Goal: Navigation & Orientation: Find specific page/section

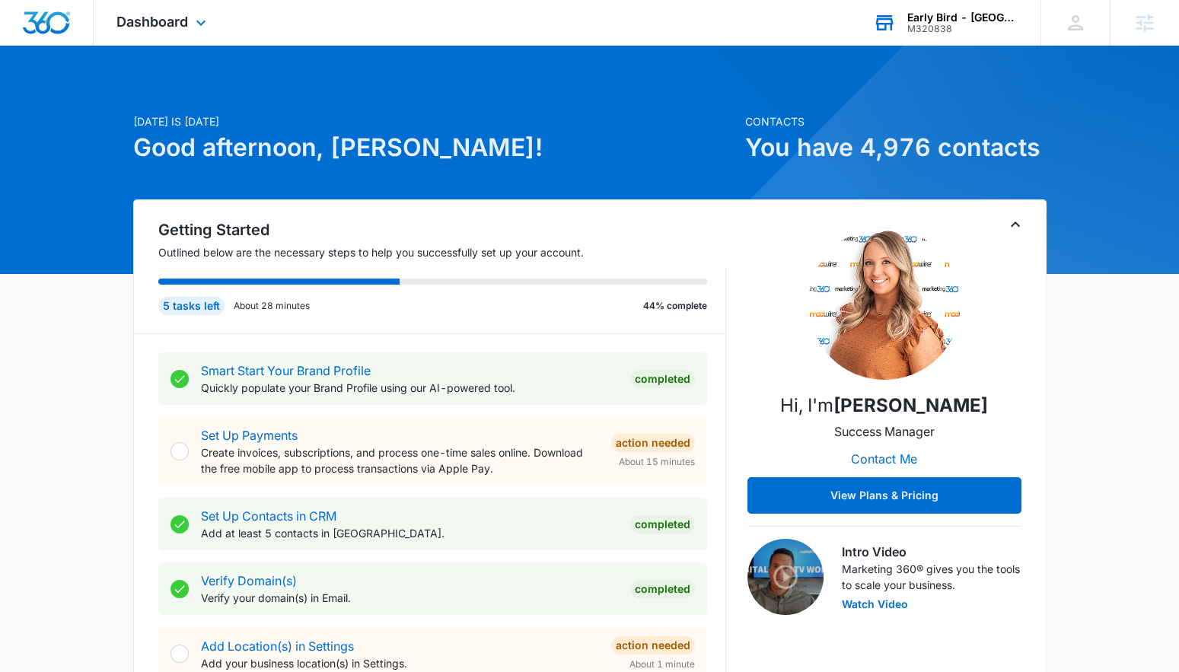
click at [930, 14] on div "Early Bird - [GEOGRAPHIC_DATA] ([GEOGRAPHIC_DATA])" at bounding box center [962, 17] width 111 height 12
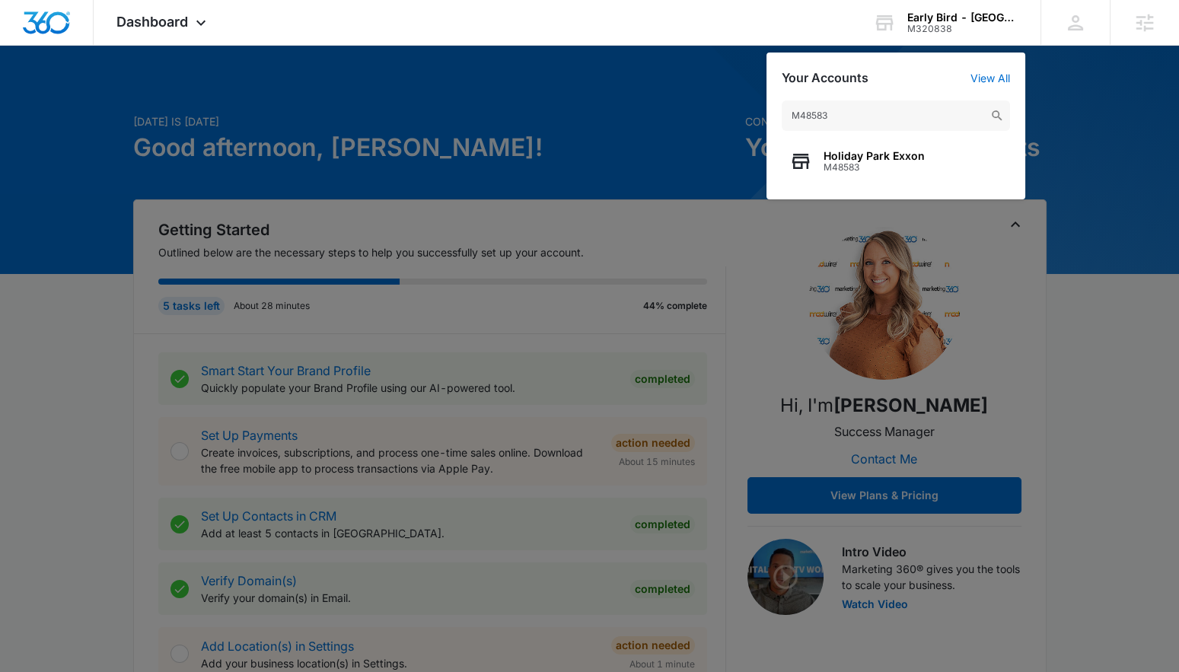
type input "M48583"
click at [836, 162] on span "M48583" at bounding box center [873, 167] width 101 height 11
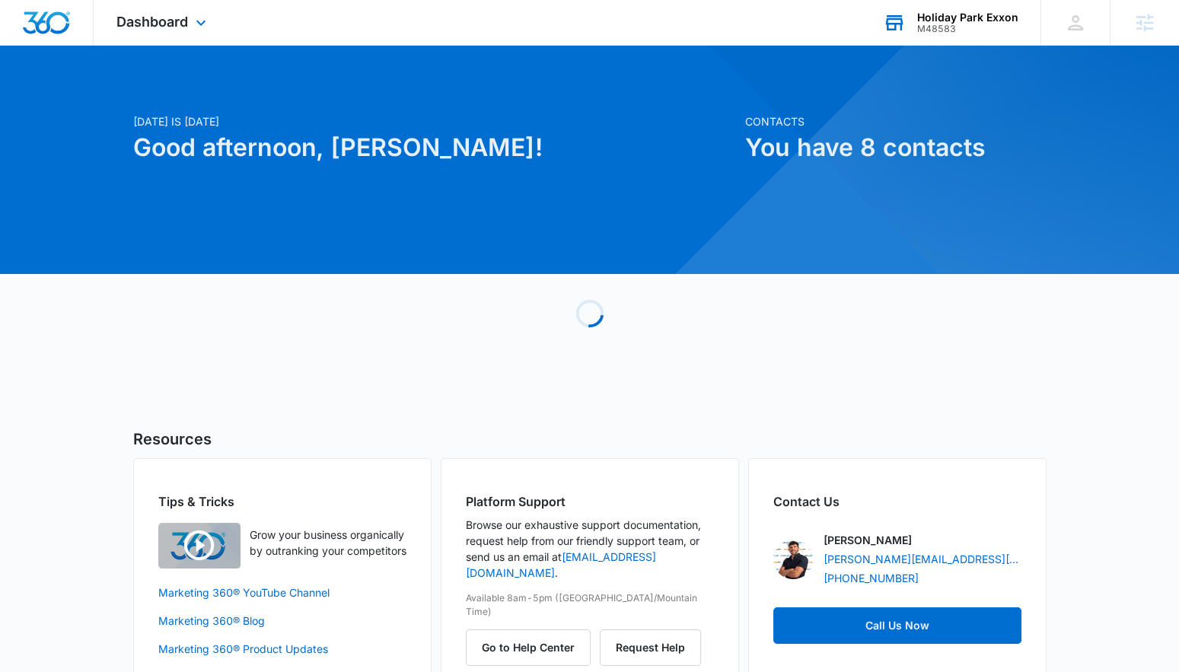
click at [168, 9] on div "Dashboard Apps Reputation Websites Forms CRM Email Social Shop Content Ads Inte…" at bounding box center [163, 22] width 139 height 45
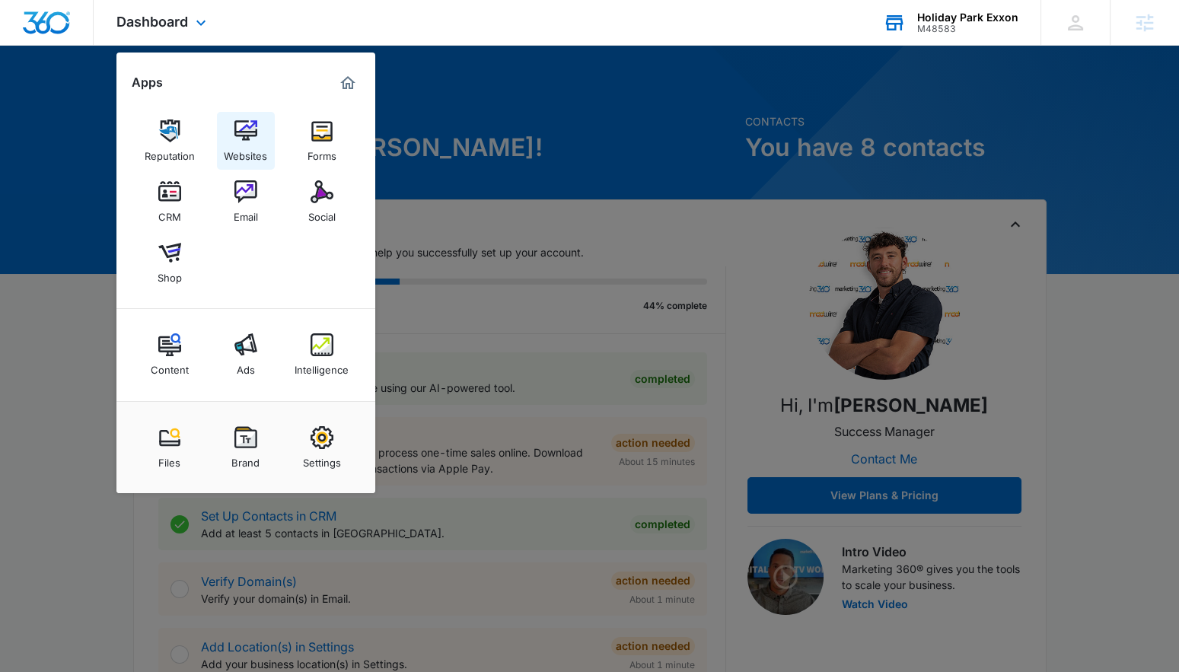
click at [258, 128] on link "Websites" at bounding box center [246, 141] width 58 height 58
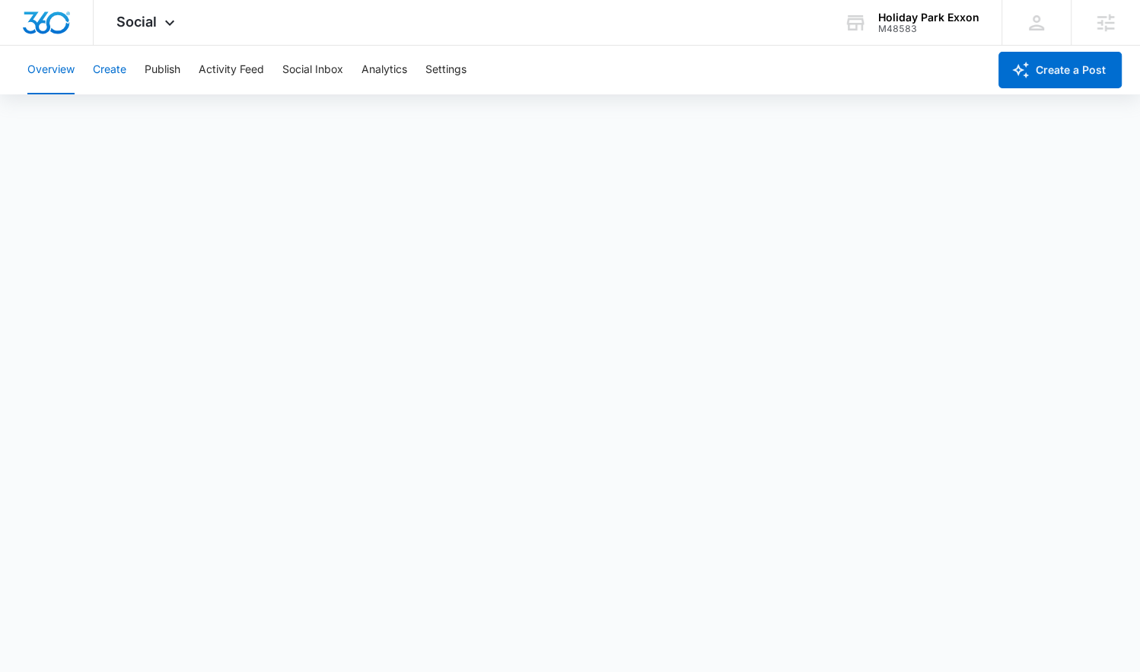
click at [118, 76] on button "Create" at bounding box center [109, 70] width 33 height 49
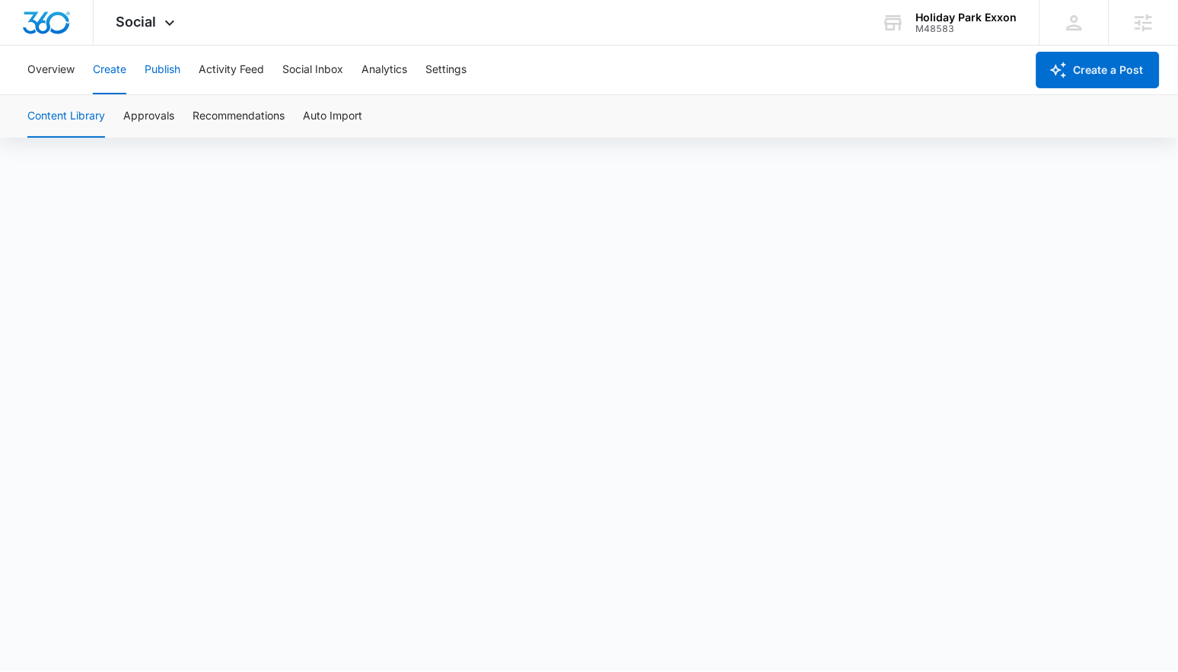
click at [151, 72] on button "Publish" at bounding box center [163, 70] width 36 height 49
click at [117, 71] on button "Create" at bounding box center [109, 70] width 33 height 49
click at [161, 122] on button "Approvals" at bounding box center [148, 116] width 51 height 43
click at [148, 73] on button "Publish" at bounding box center [163, 70] width 36 height 49
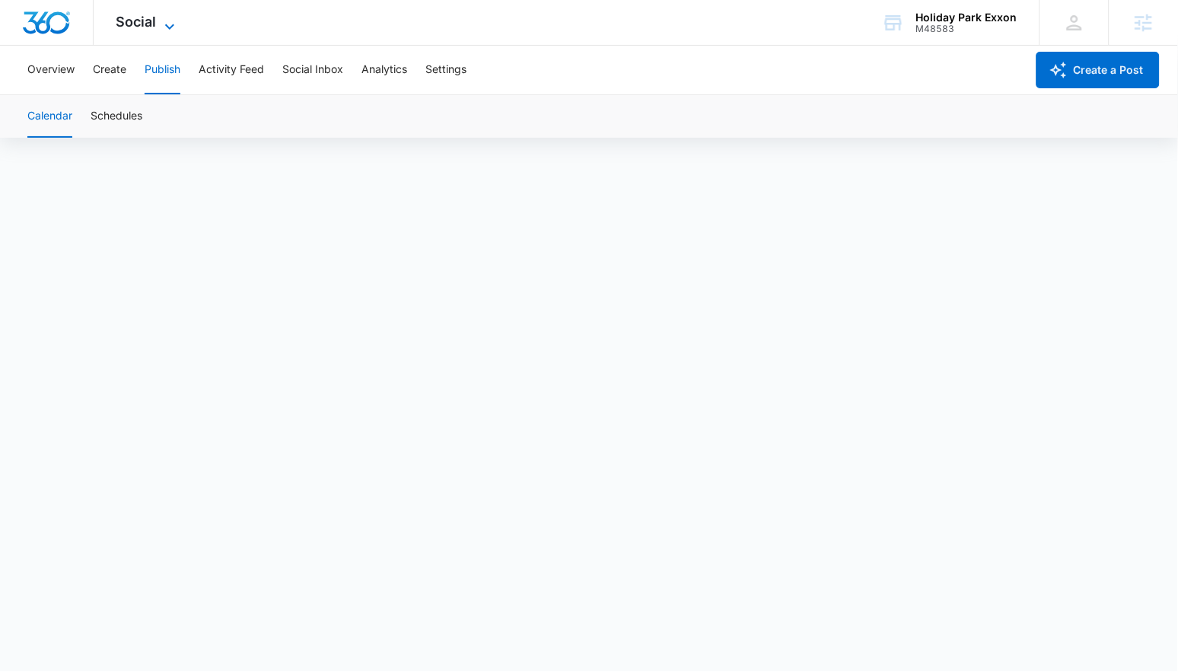
click at [138, 24] on span "Social" at bounding box center [136, 22] width 40 height 16
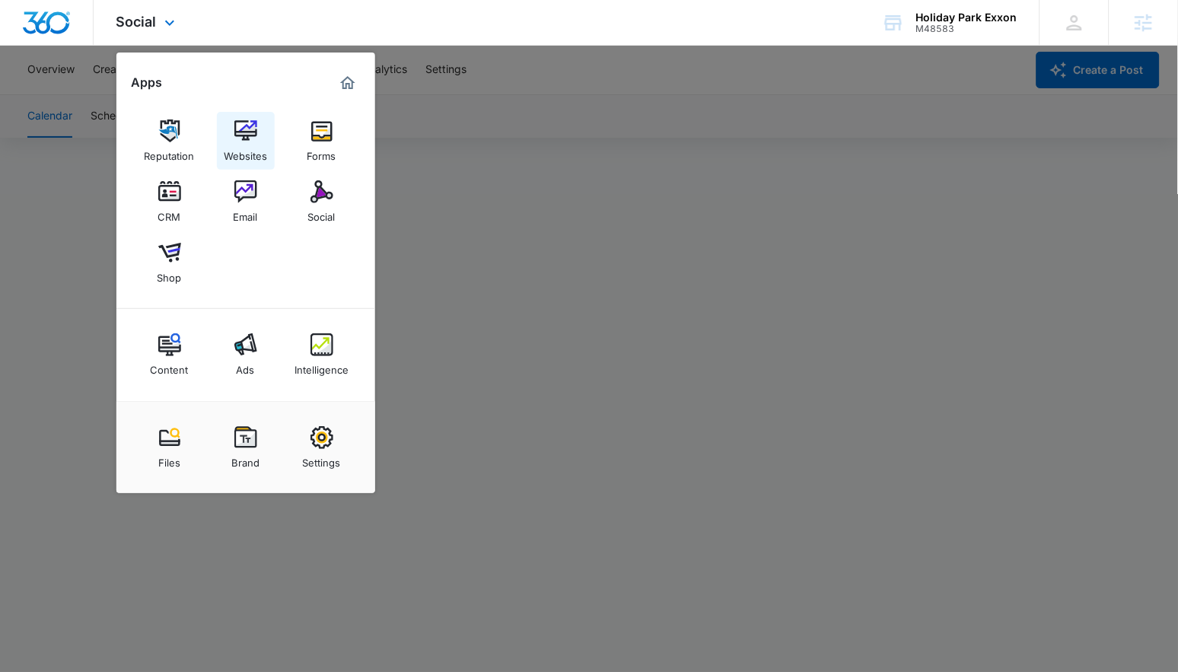
click at [243, 134] on img at bounding box center [245, 130] width 23 height 23
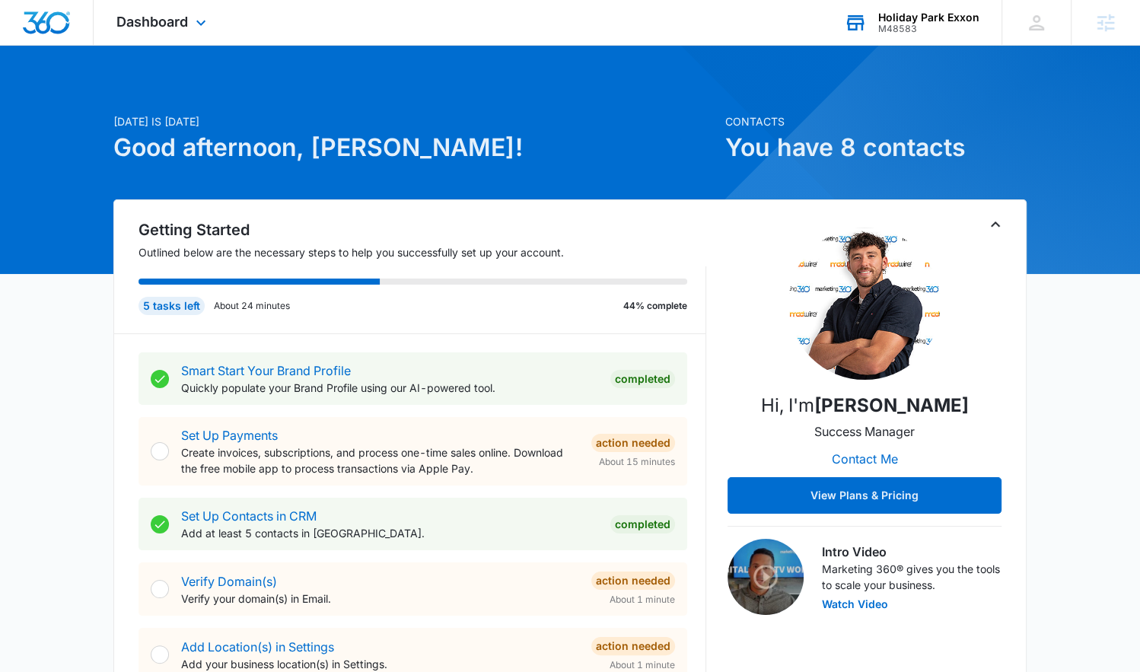
click at [889, 7] on div "Holiday Park Exxon M48583 Your Accounts View All" at bounding box center [911, 22] width 180 height 45
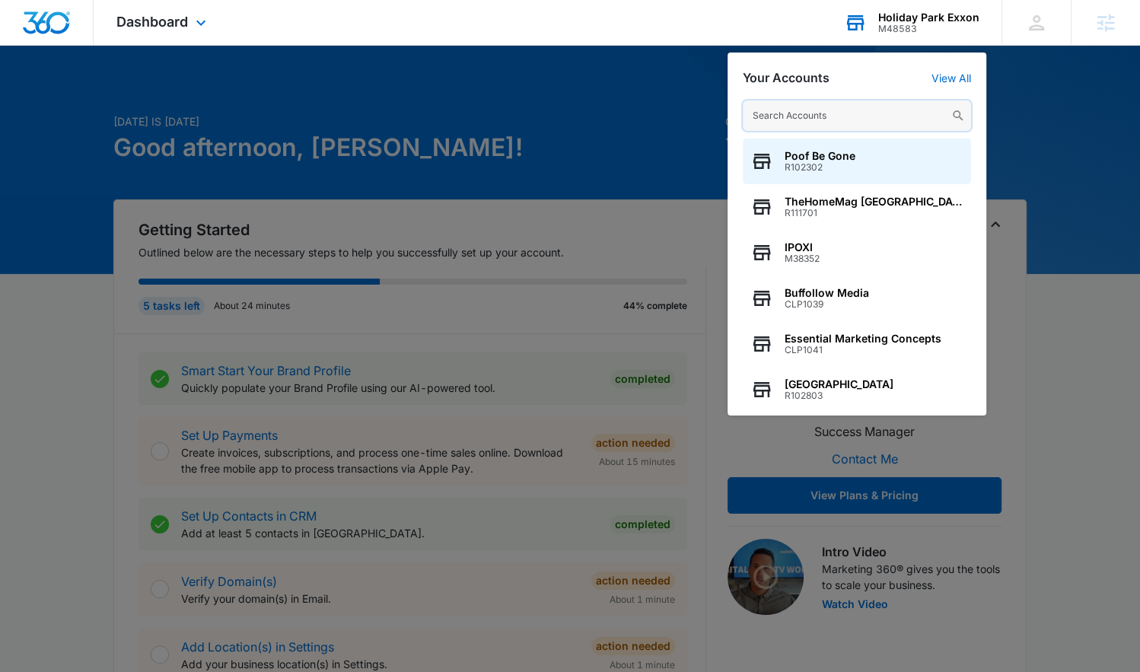
paste input "M317747"
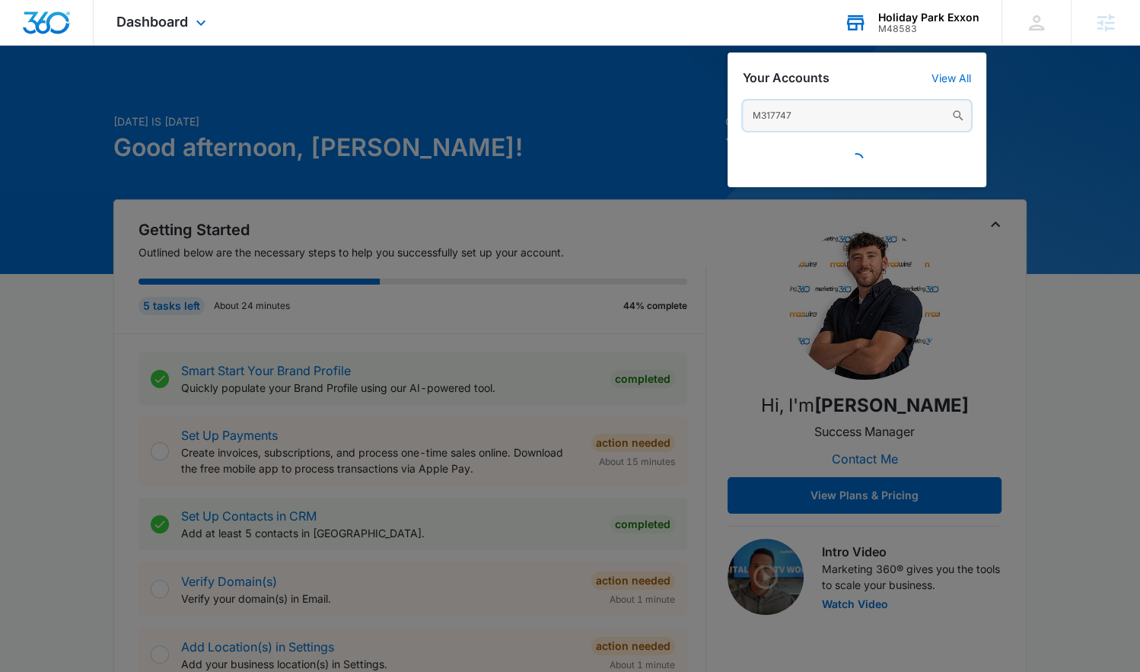
click at [782, 118] on input "M317747" at bounding box center [857, 115] width 228 height 30
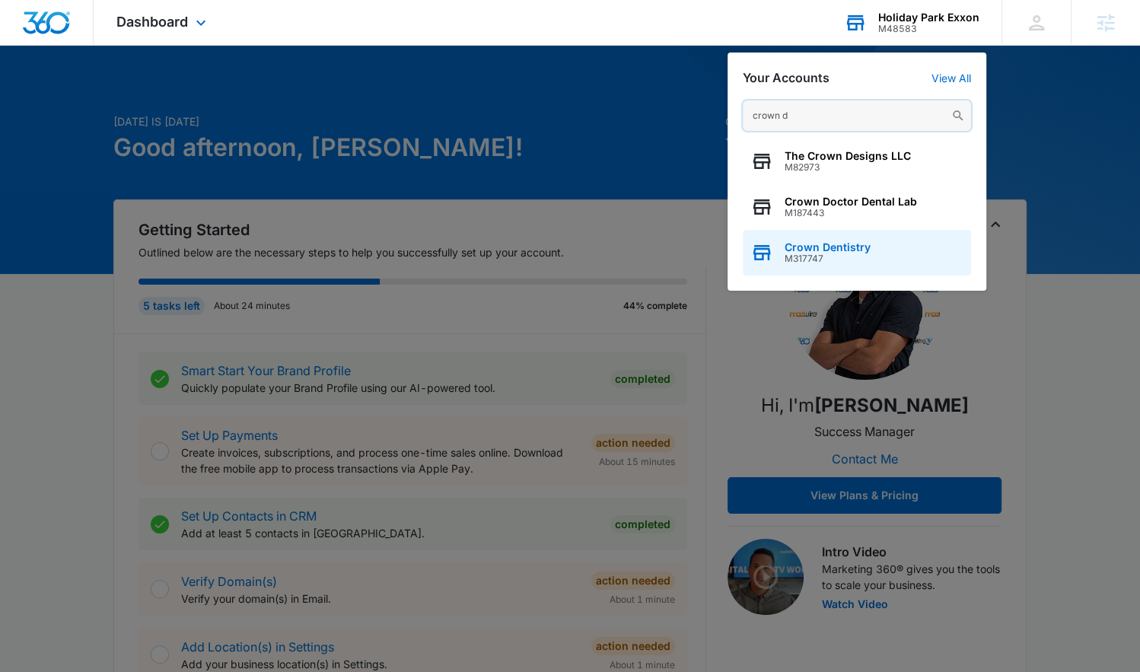
type input "crown d"
click at [786, 260] on span "M317747" at bounding box center [827, 258] width 86 height 11
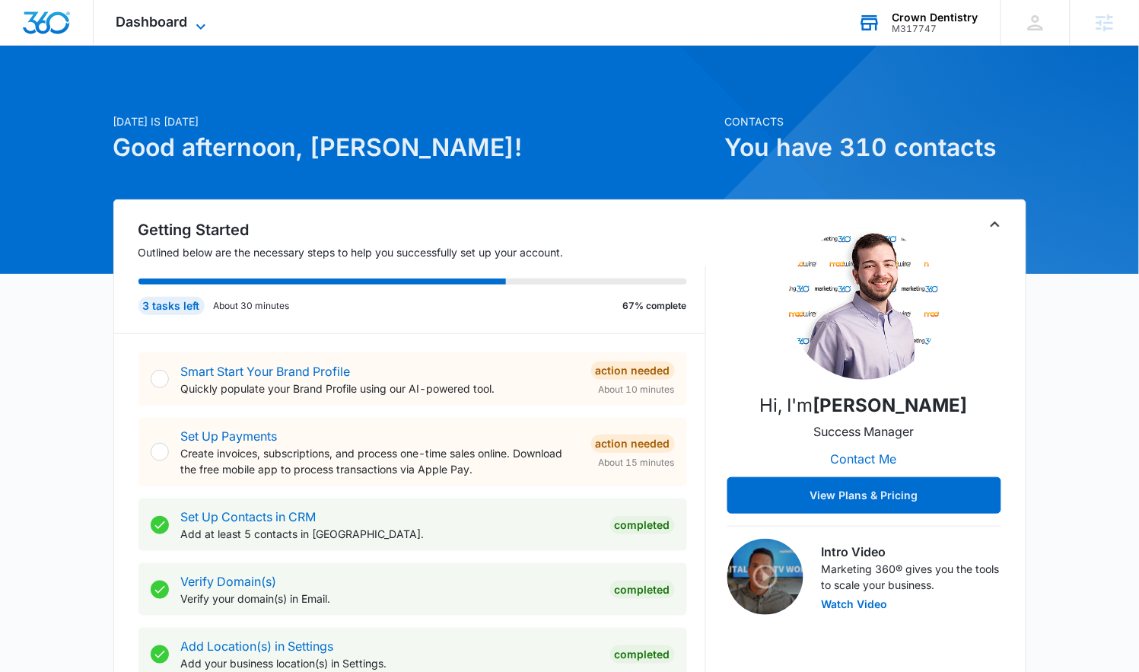
click at [157, 18] on span "Dashboard" at bounding box center [152, 22] width 72 height 16
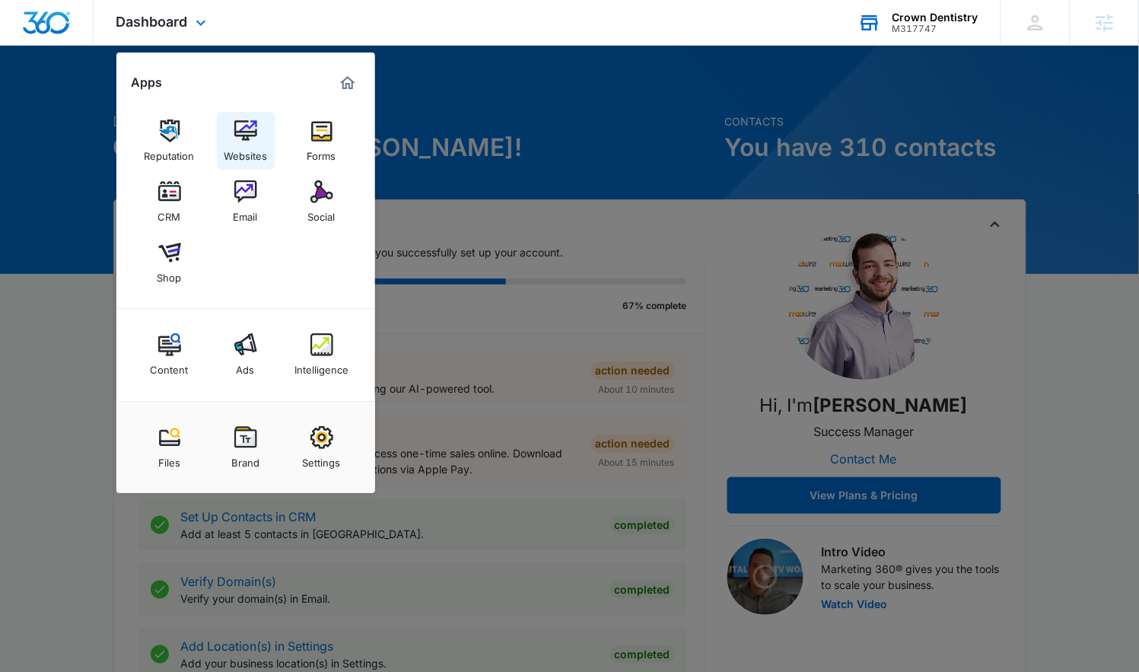
click at [239, 134] on img at bounding box center [245, 130] width 23 height 23
